Goal: Task Accomplishment & Management: Manage account settings

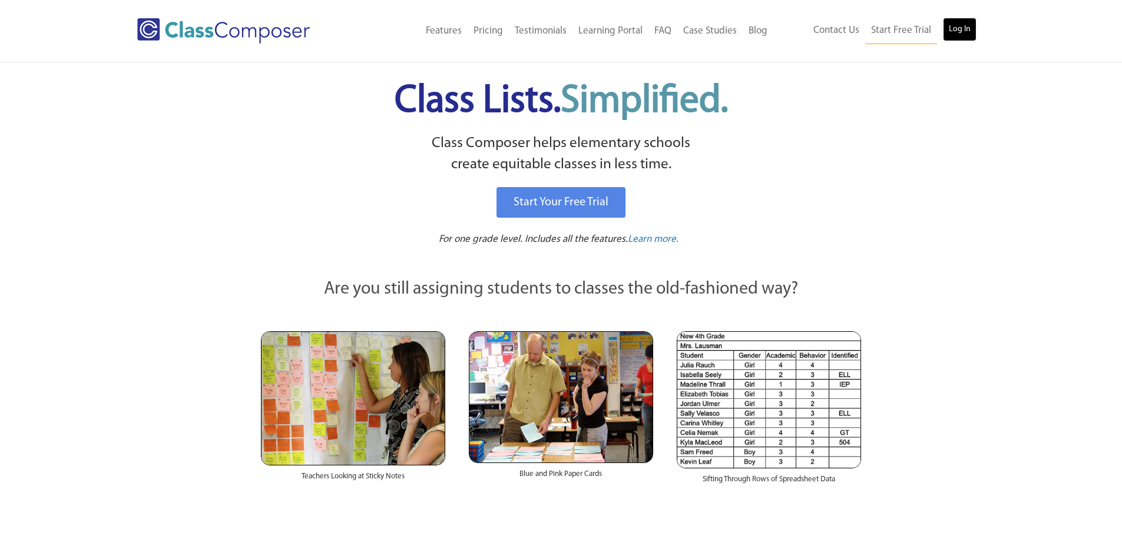
click at [962, 29] on link "Log In" at bounding box center [960, 30] width 34 height 24
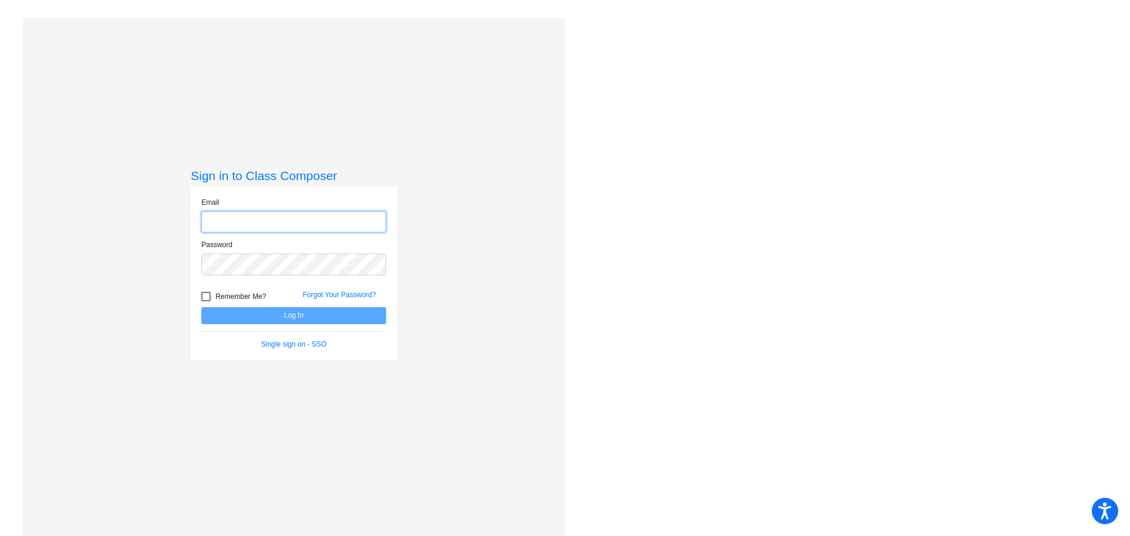
type input "[EMAIL_ADDRESS][DOMAIN_NAME]"
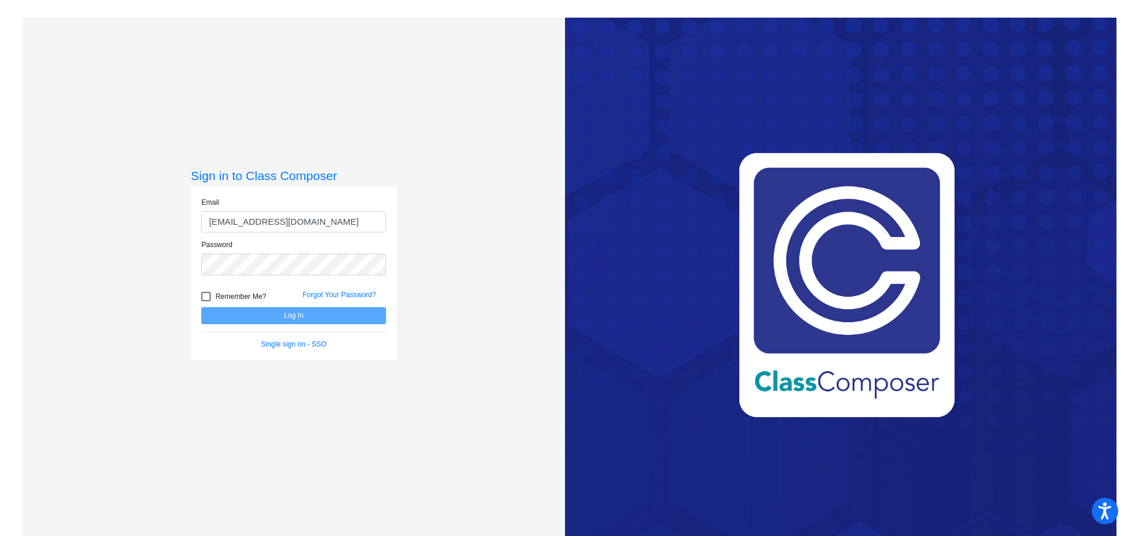
click at [202, 294] on div at bounding box center [205, 296] width 9 height 9
click at [205, 301] on input "Remember Me?" at bounding box center [205, 301] width 1 height 1
checkbox input "true"
click at [265, 314] on button "Log In" at bounding box center [293, 315] width 185 height 17
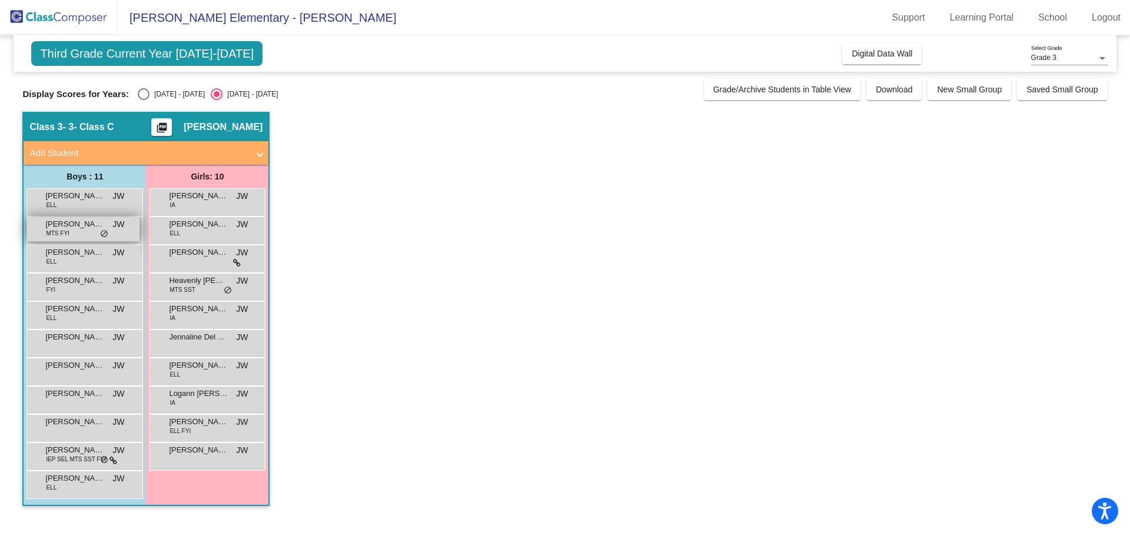
click at [69, 227] on span "[PERSON_NAME]" at bounding box center [74, 224] width 59 height 12
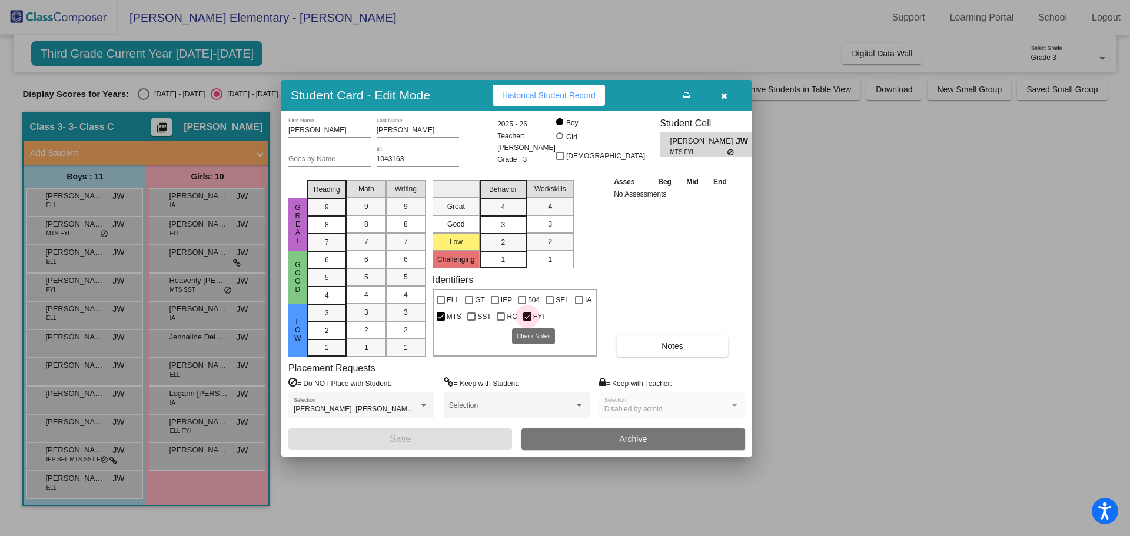
click at [530, 319] on div at bounding box center [527, 317] width 8 height 8
click at [527, 321] on input "FYI" at bounding box center [527, 321] width 1 height 1
click at [527, 316] on div at bounding box center [527, 317] width 8 height 8
click at [527, 321] on input "FYI" at bounding box center [527, 321] width 1 height 1
checkbox input "true"
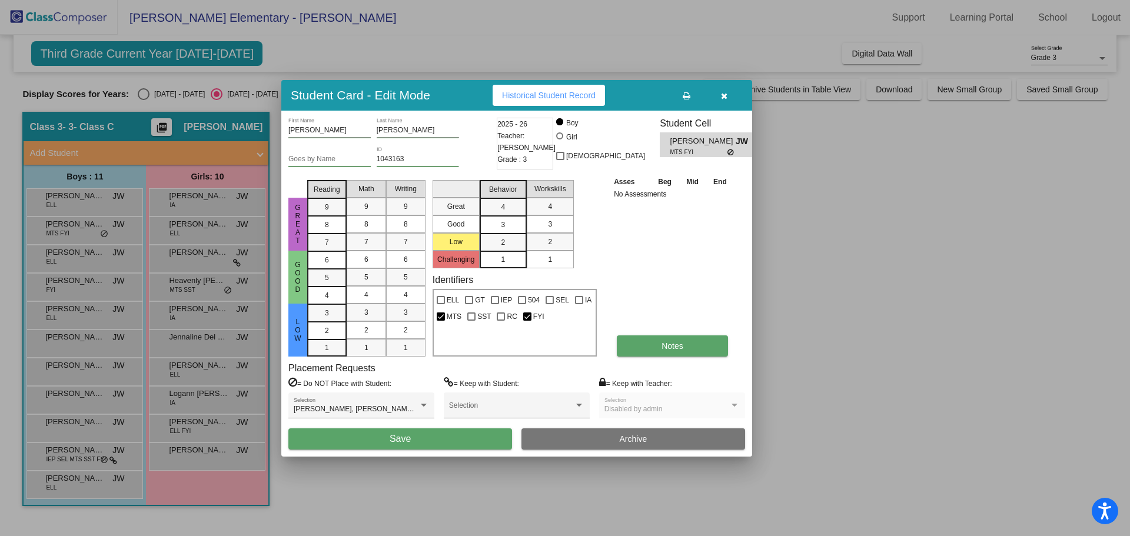
click at [666, 340] on button "Notes" at bounding box center [672, 346] width 111 height 21
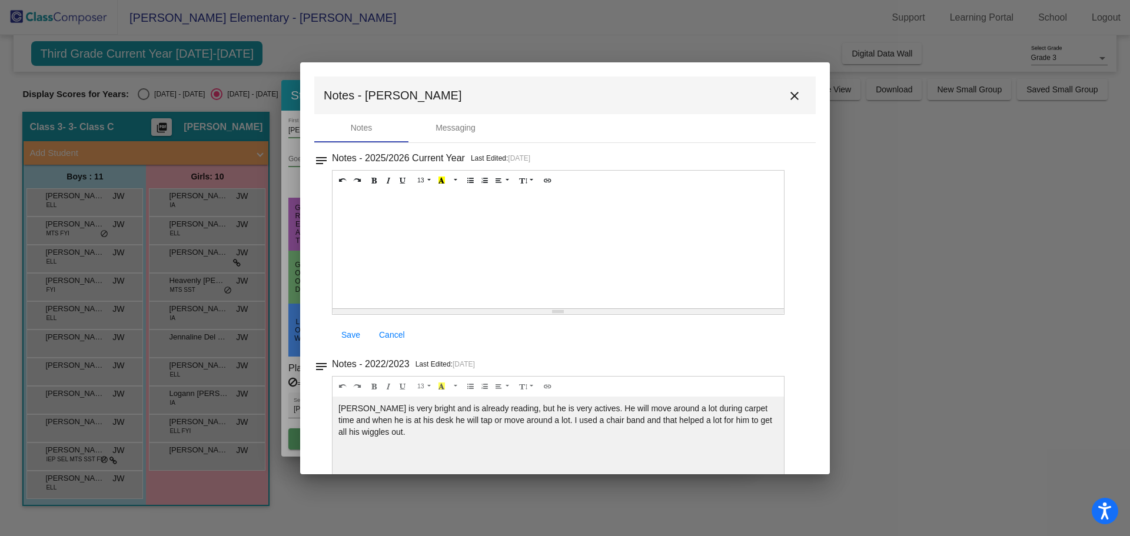
click at [789, 98] on mat-icon "close" at bounding box center [795, 96] width 14 height 14
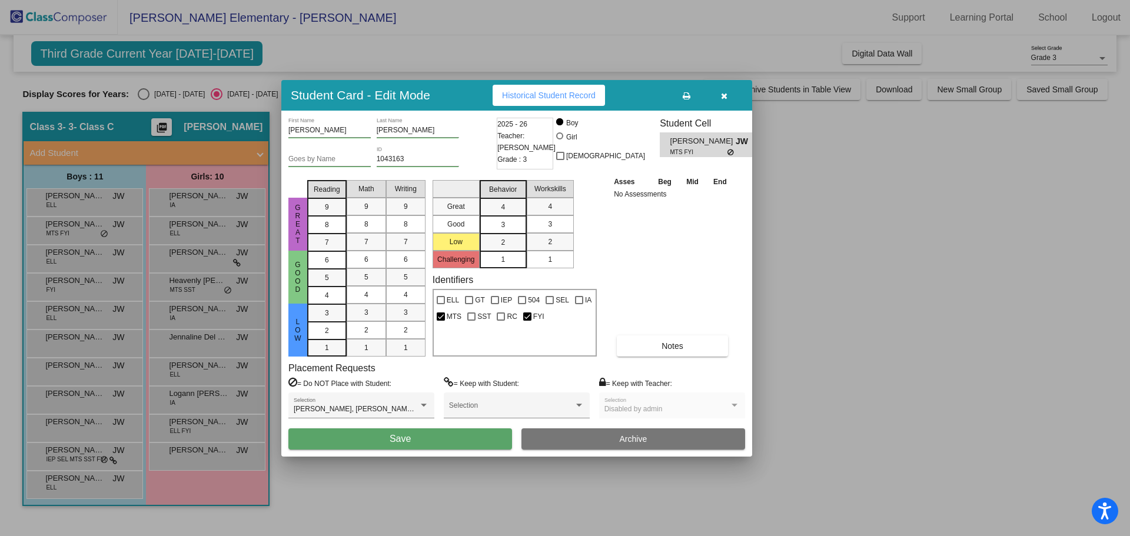
click at [722, 93] on icon "button" at bounding box center [724, 96] width 6 height 8
